Goal: Information Seeking & Learning: Learn about a topic

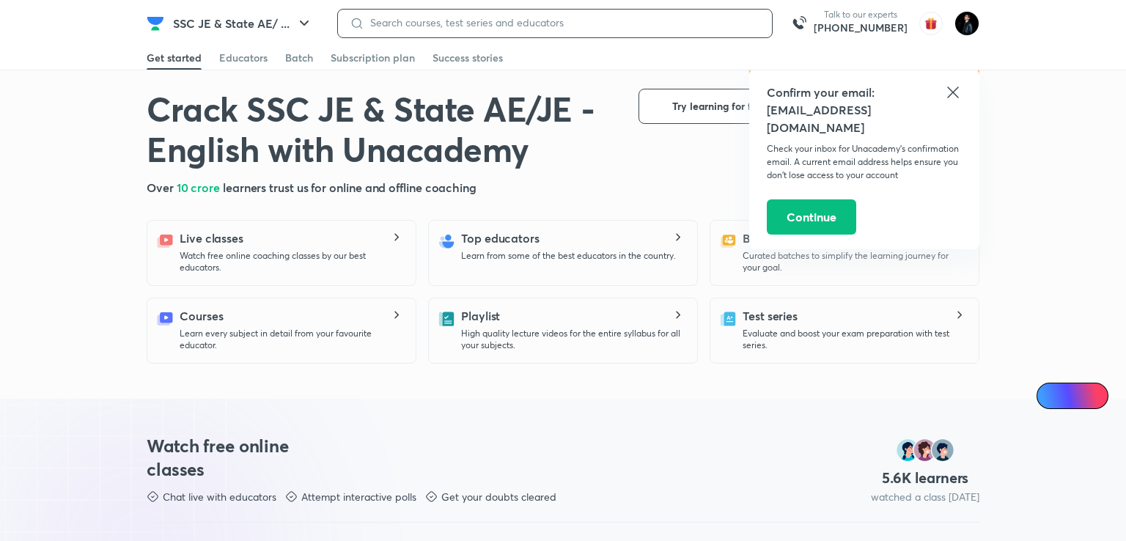
click at [566, 17] on input at bounding box center [562, 23] width 396 height 12
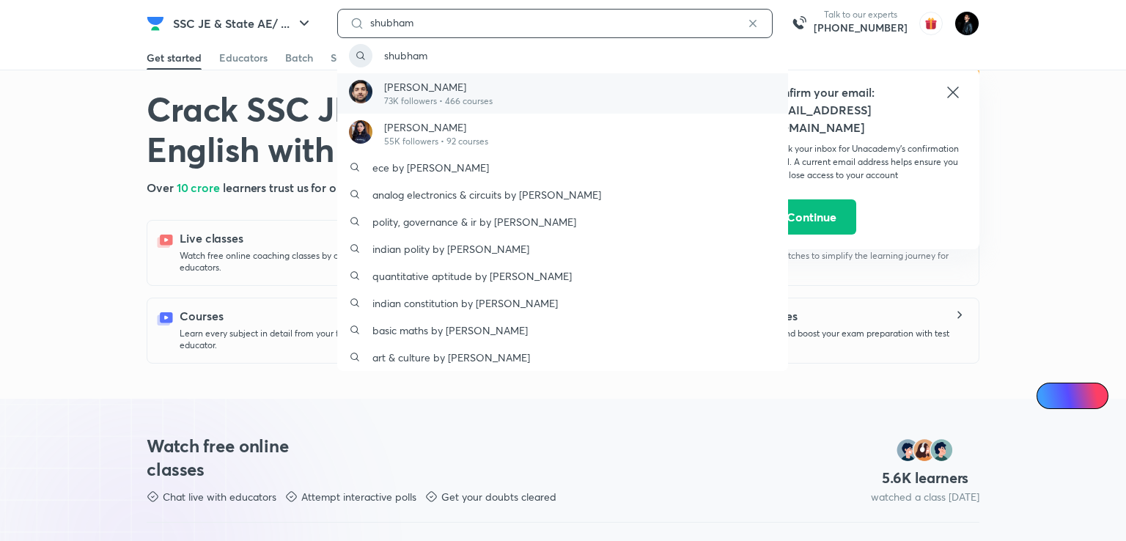
type input "shubham"
click at [488, 98] on p "73K followers • 466 courses" at bounding box center [438, 101] width 109 height 13
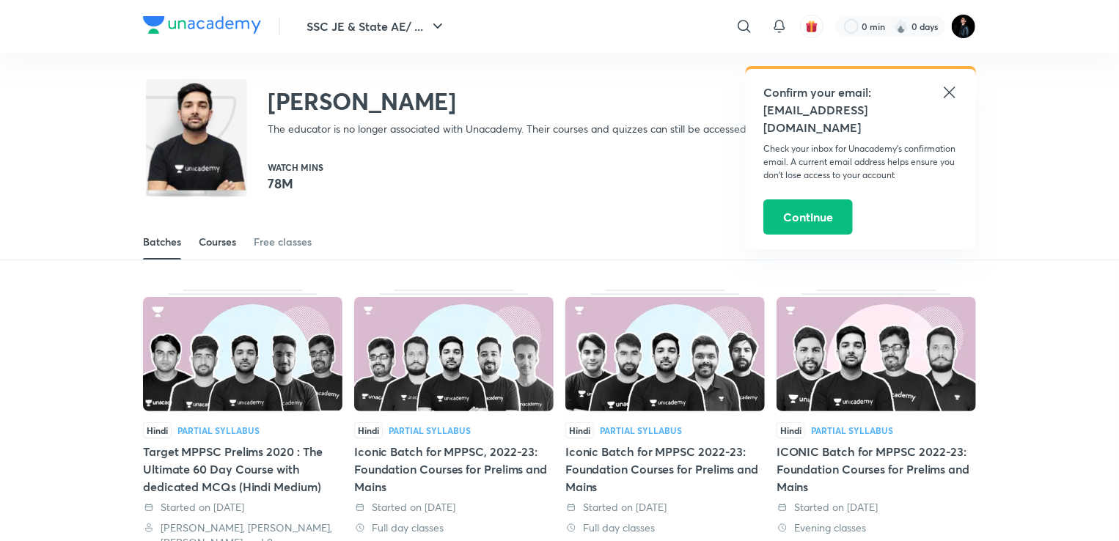
click at [213, 243] on div "Courses" at bounding box center [217, 242] width 37 height 15
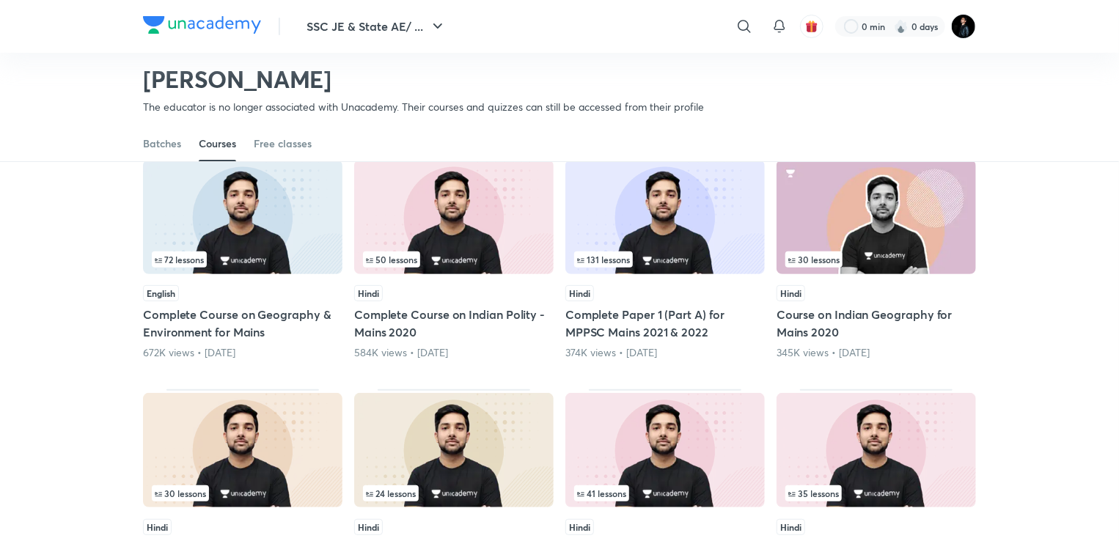
scroll to position [146, 0]
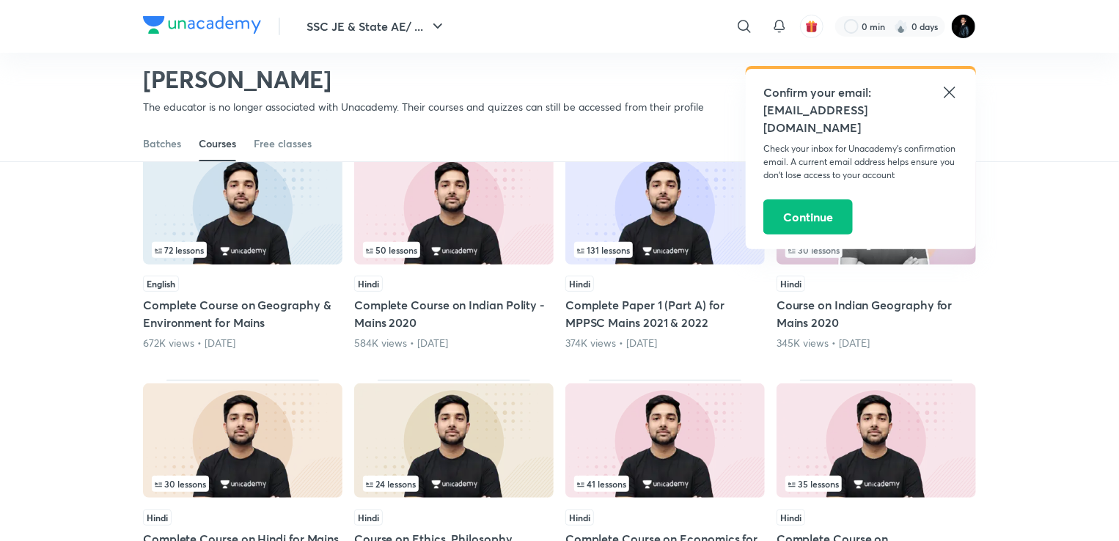
click at [959, 84] on div "Confirm your email: [EMAIL_ADDRESS][DOMAIN_NAME] Check your inbox for Unacademy…" at bounding box center [861, 159] width 230 height 180
click at [947, 95] on icon at bounding box center [949, 92] width 11 height 11
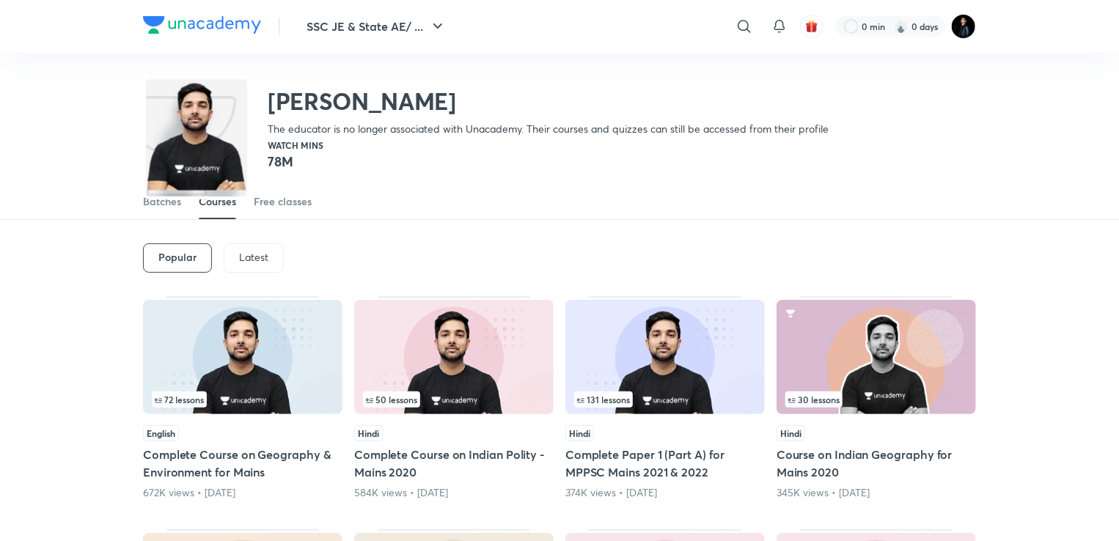
scroll to position [0, 0]
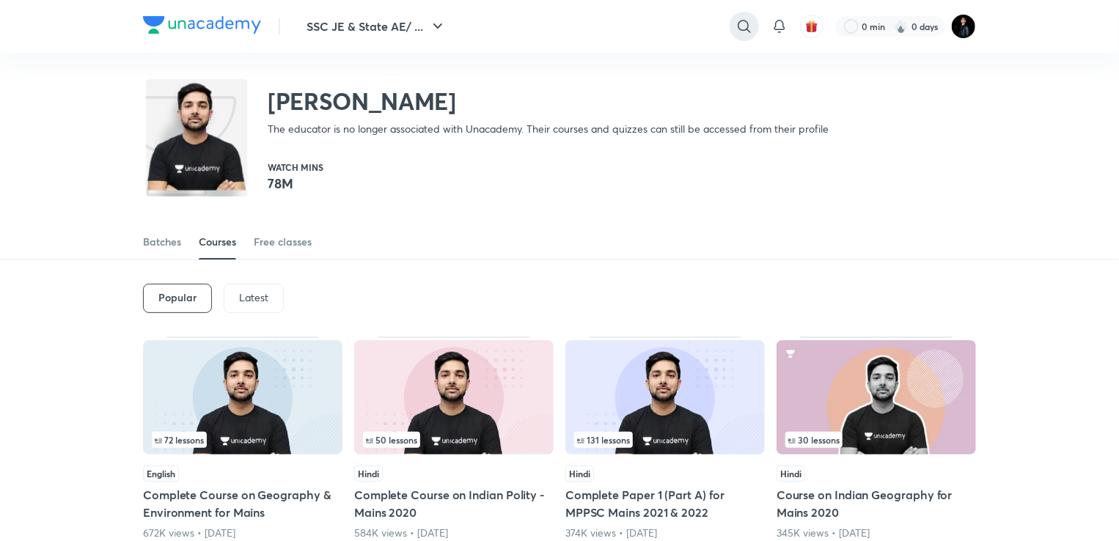
click at [744, 23] on icon at bounding box center [744, 27] width 18 height 18
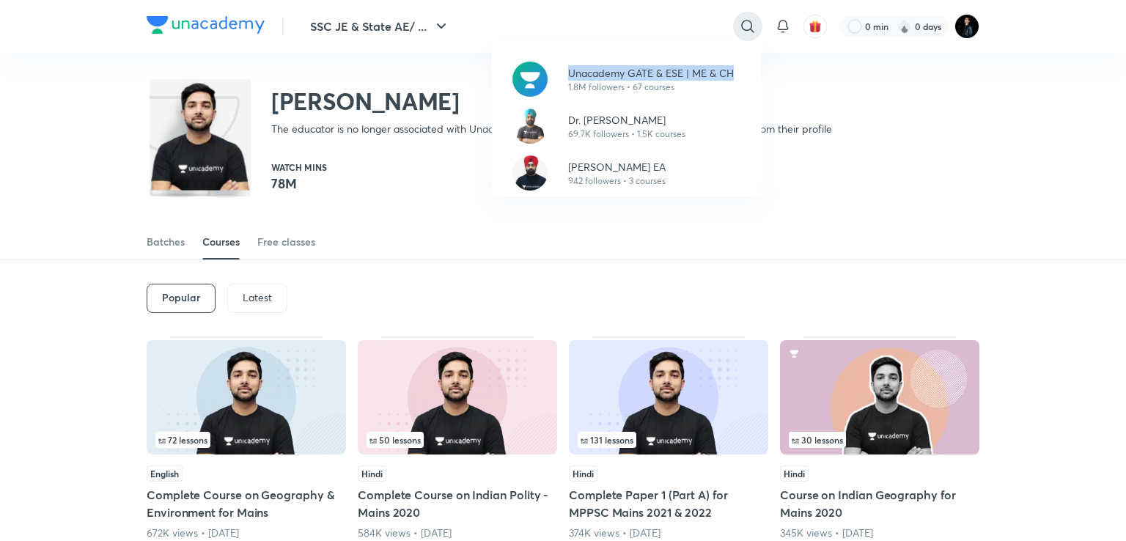
drag, startPoint x: 449, startPoint y: 102, endPoint x: 745, endPoint y: 27, distance: 305.5
click at [745, 27] on div "Unacademy GATE & ESE | ME & CH 1.8M followers • 67 courses Dr. [PERSON_NAME] 69…" at bounding box center [563, 270] width 1126 height 541
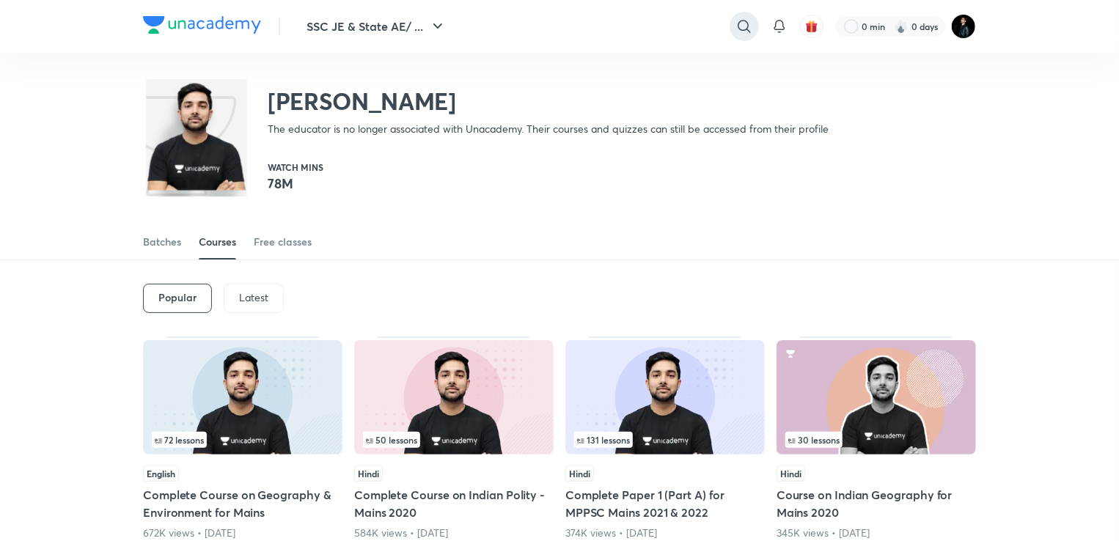
click at [745, 27] on icon at bounding box center [744, 27] width 18 height 18
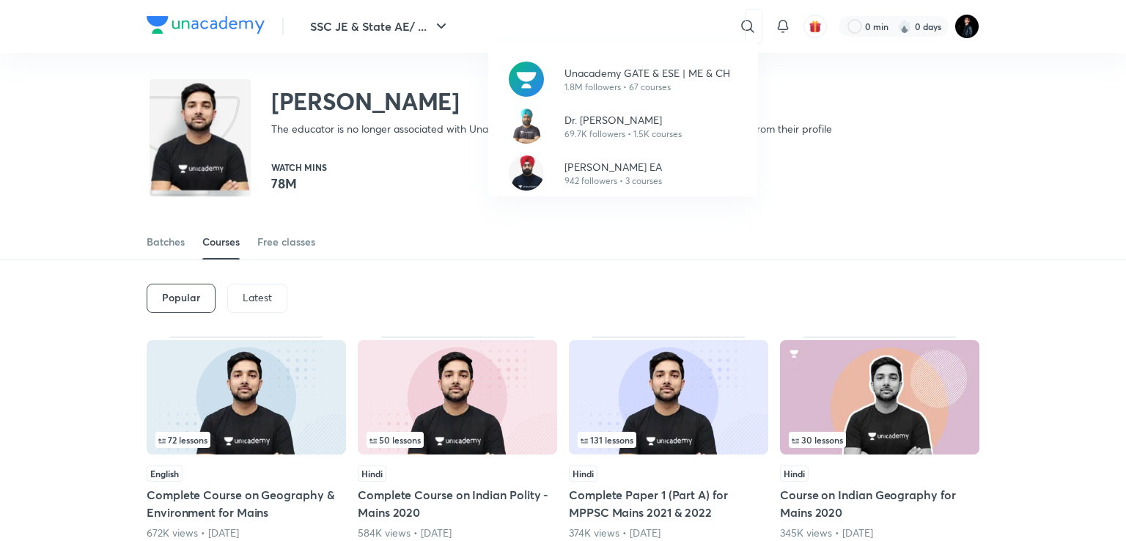
click at [632, 27] on div "Unacademy GATE & ESE | ME & CH 1.8M followers • 67 courses Dr. [PERSON_NAME] 69…" at bounding box center [563, 270] width 1126 height 541
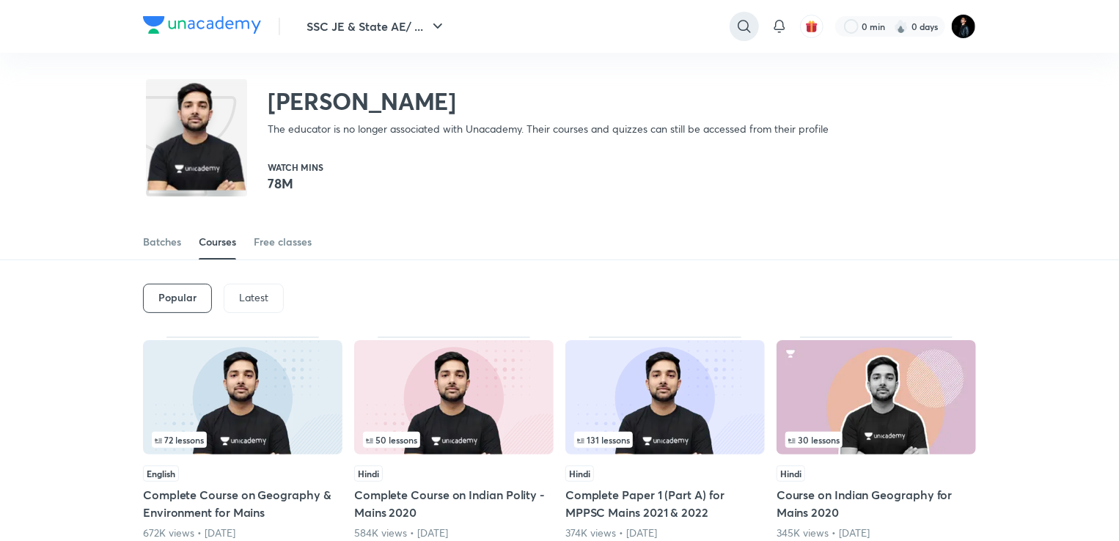
click at [745, 26] on icon at bounding box center [744, 27] width 18 height 18
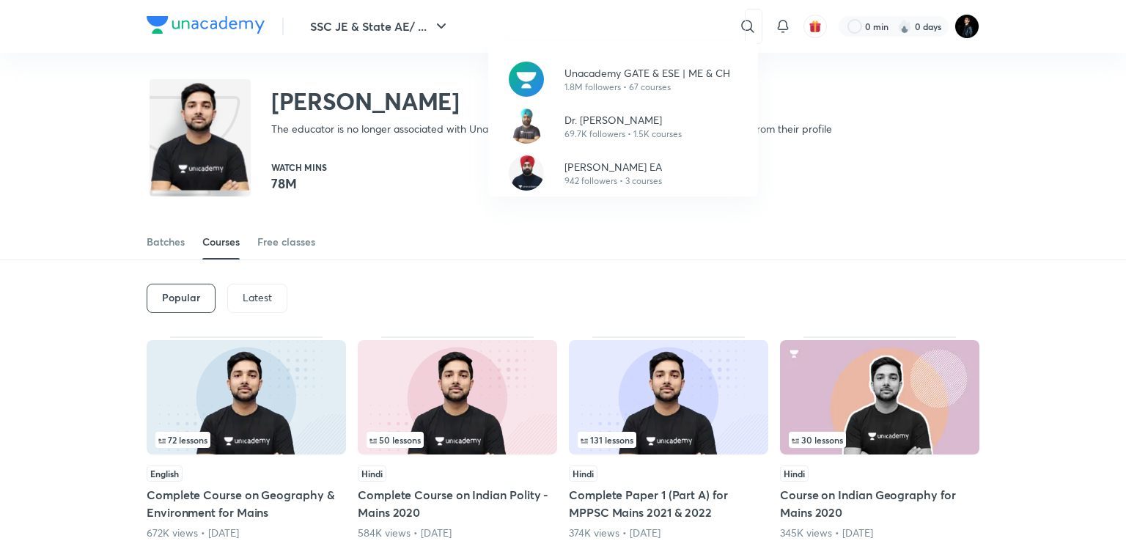
click at [633, 28] on div "Unacademy GATE & ESE | ME & CH 1.8M followers • 67 courses Dr. [PERSON_NAME] 69…" at bounding box center [563, 270] width 1126 height 541
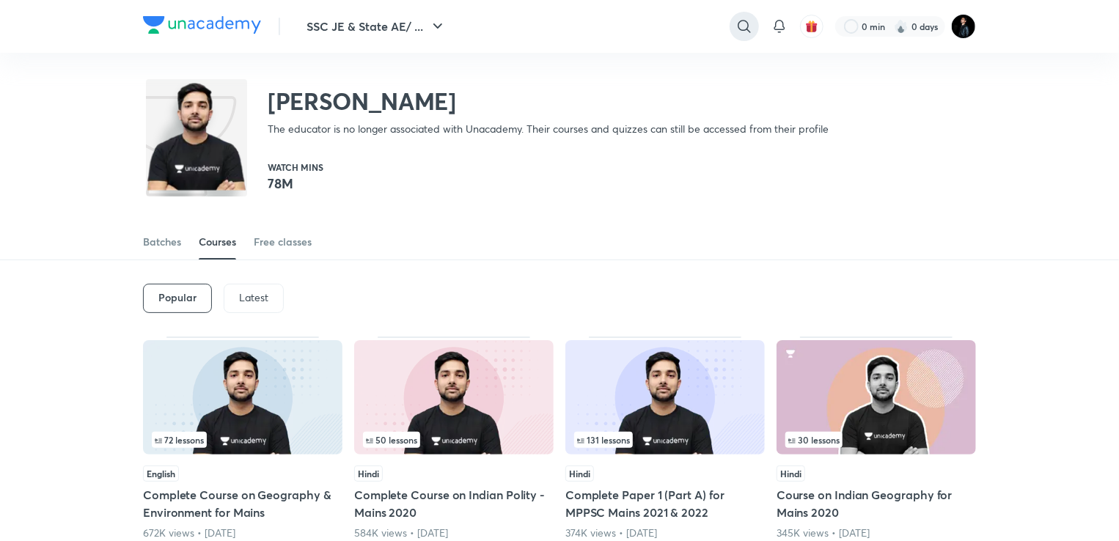
click at [741, 19] on icon at bounding box center [744, 27] width 18 height 18
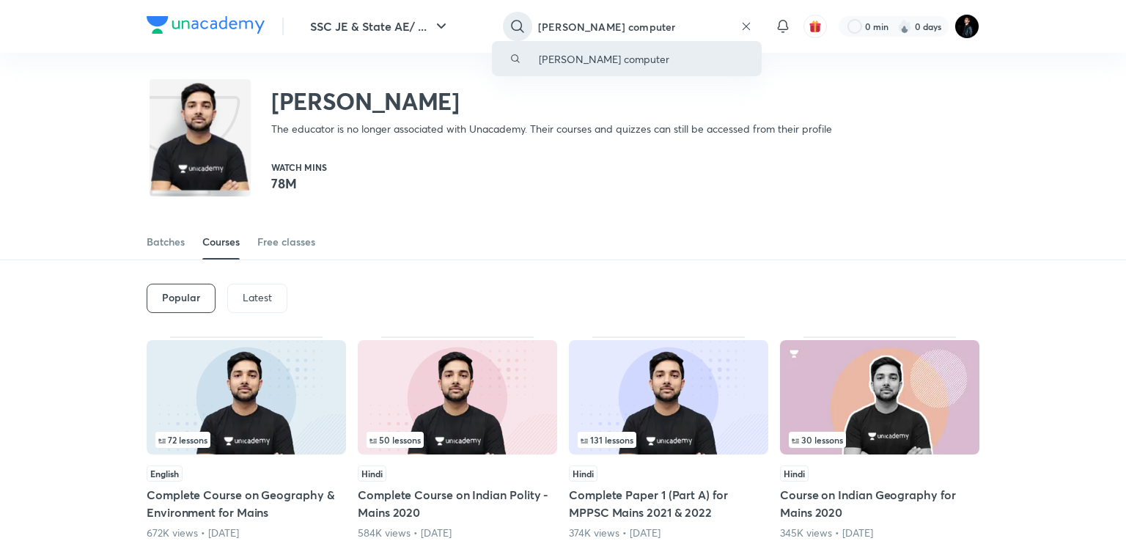
type input "[PERSON_NAME] computer"
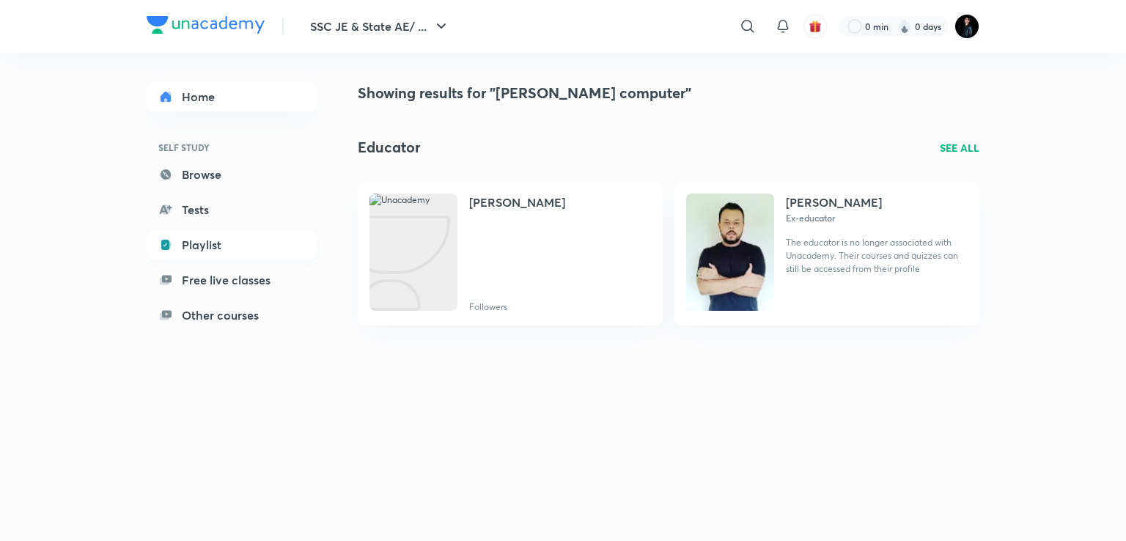
click at [214, 242] on link "Playlist" at bounding box center [232, 244] width 170 height 29
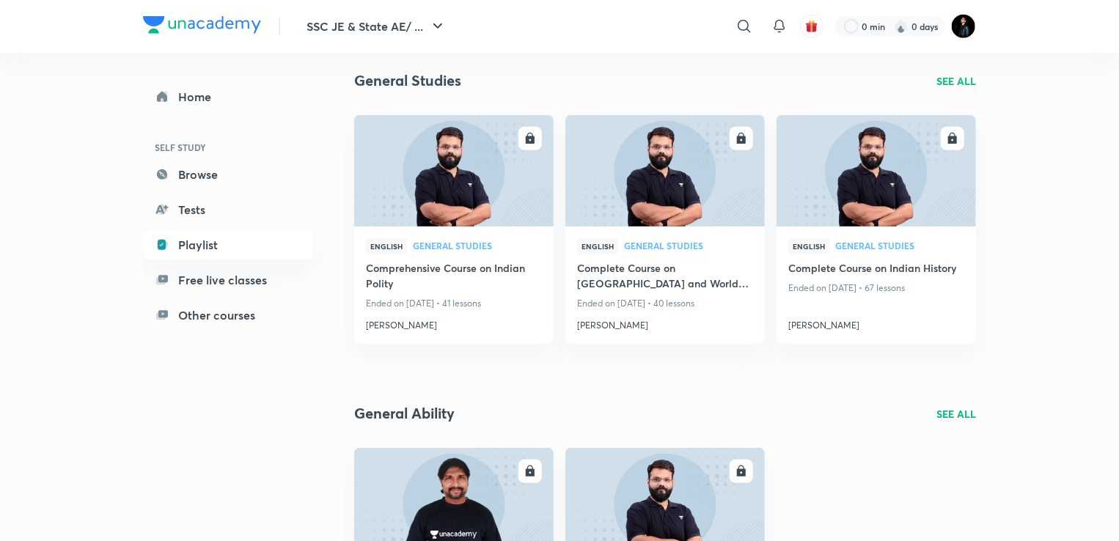
scroll to position [682, 0]
